Goal: Task Accomplishment & Management: Manage account settings

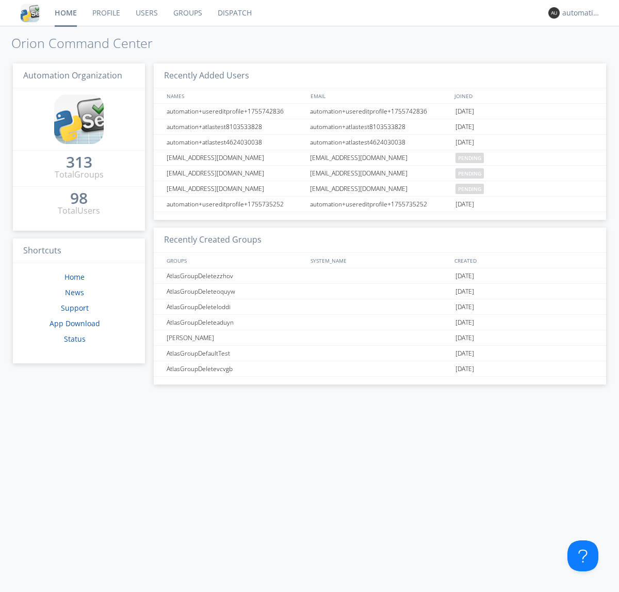
click at [234, 13] on link "Dispatch" at bounding box center [235, 13] width 50 height 26
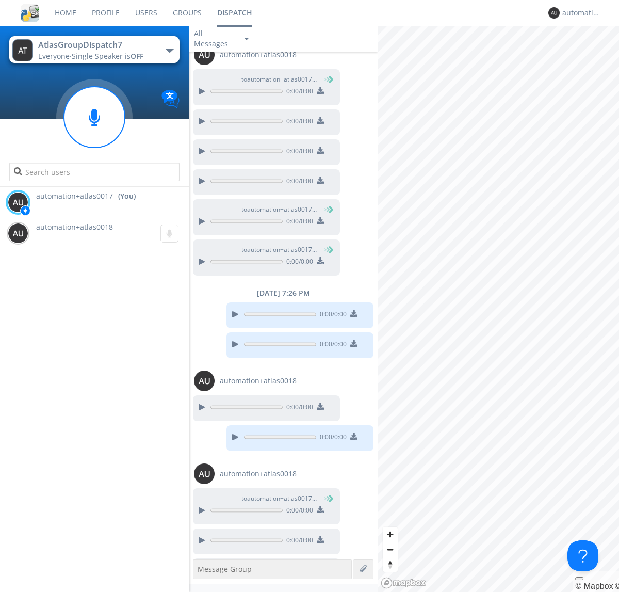
scroll to position [403, 0]
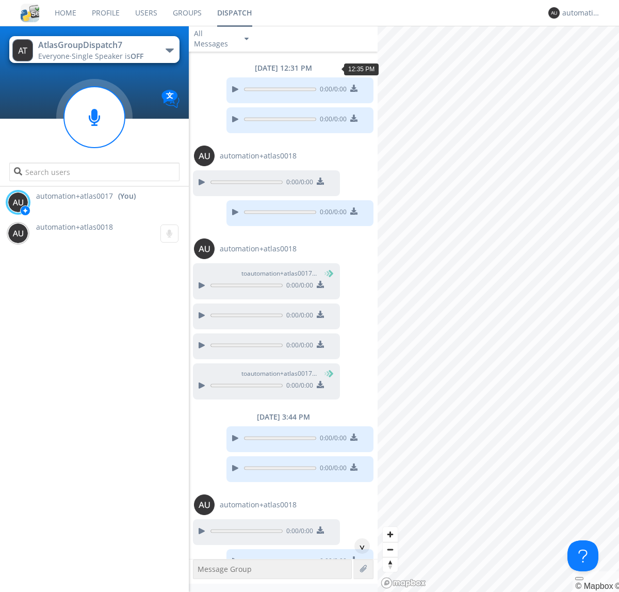
scroll to position [326, 0]
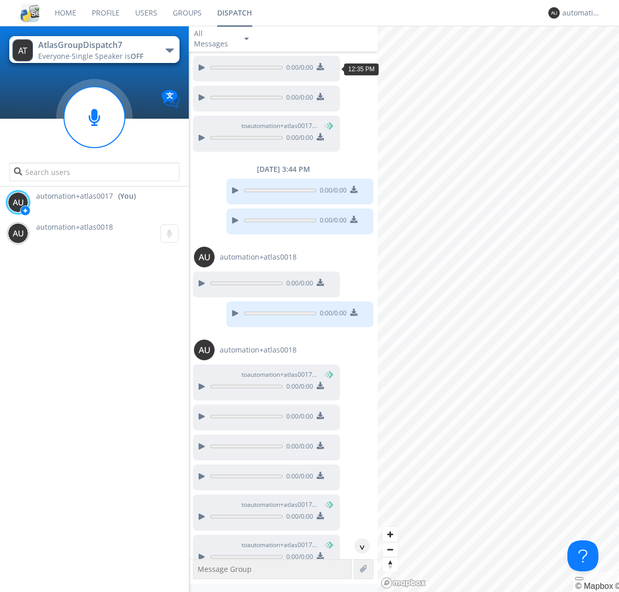
click at [358, 546] on div "^" at bounding box center [361, 545] width 15 height 15
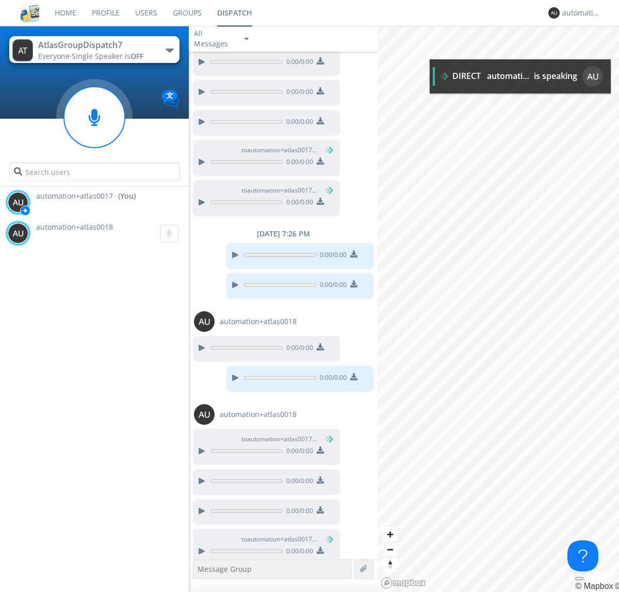
scroll to position [691, 0]
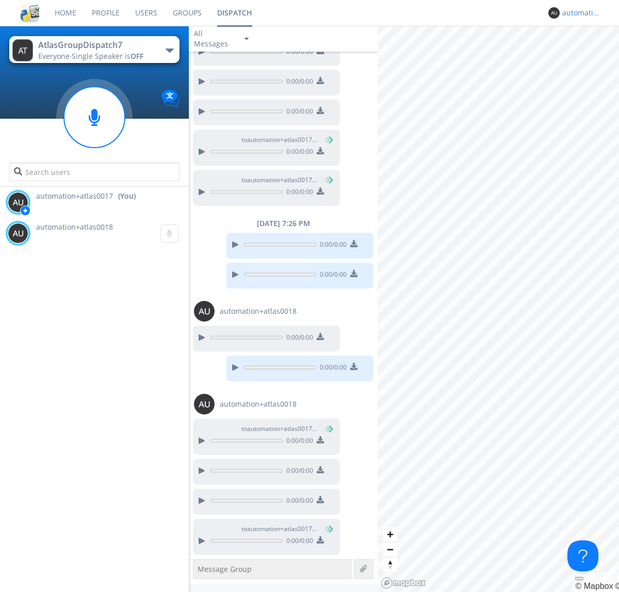
click at [579, 13] on div "automation+atlas0017" at bounding box center [581, 13] width 39 height 10
click at [586, 54] on div "Log Out" at bounding box center [586, 54] width 53 height 19
